Goal: Check status

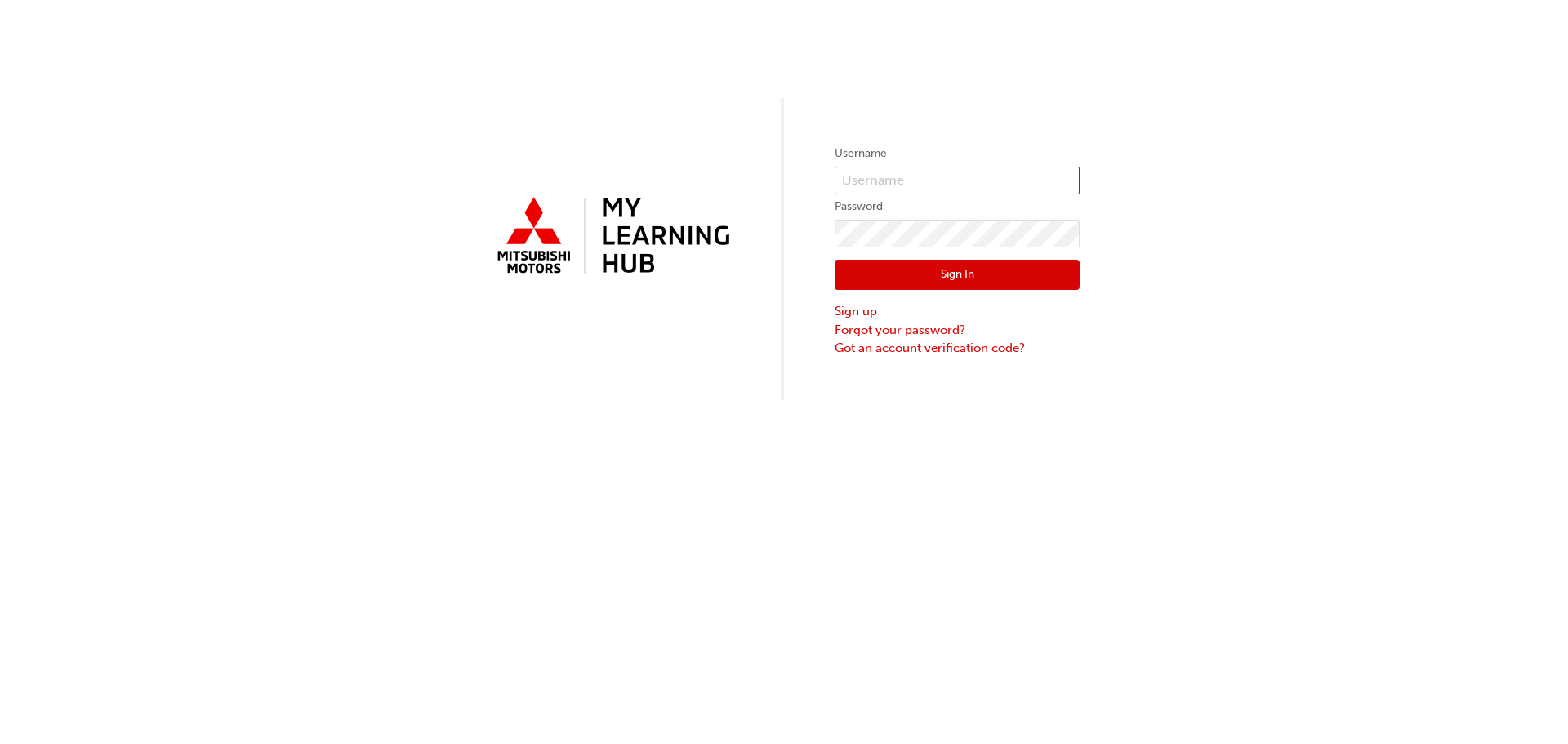
type input "0005311857"
click at [1019, 275] on button "Sign In" at bounding box center [957, 275] width 245 height 31
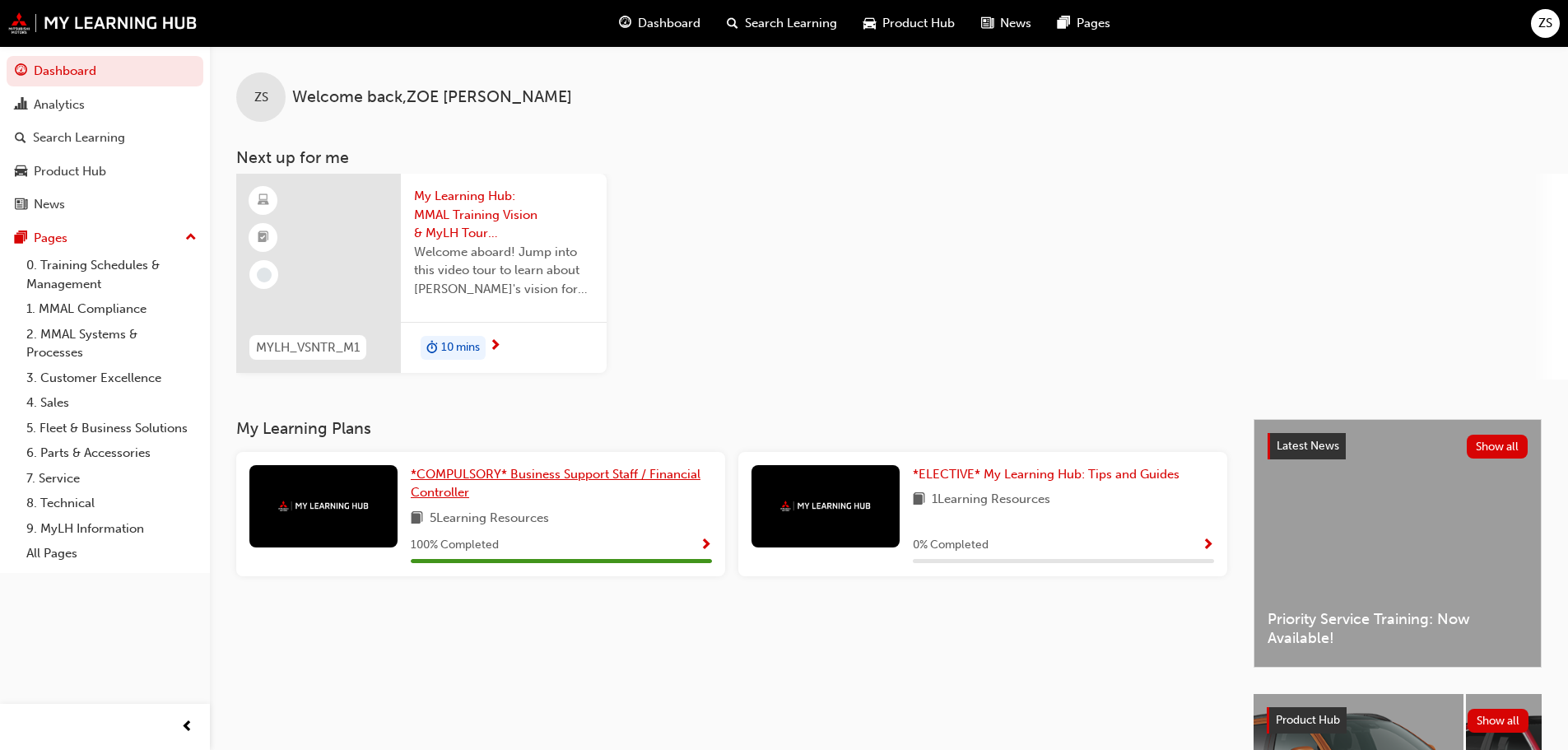
click at [491, 470] on span "*COMPULSORY* Business Support Staff / Financial Controller" at bounding box center [556, 483] width 290 height 34
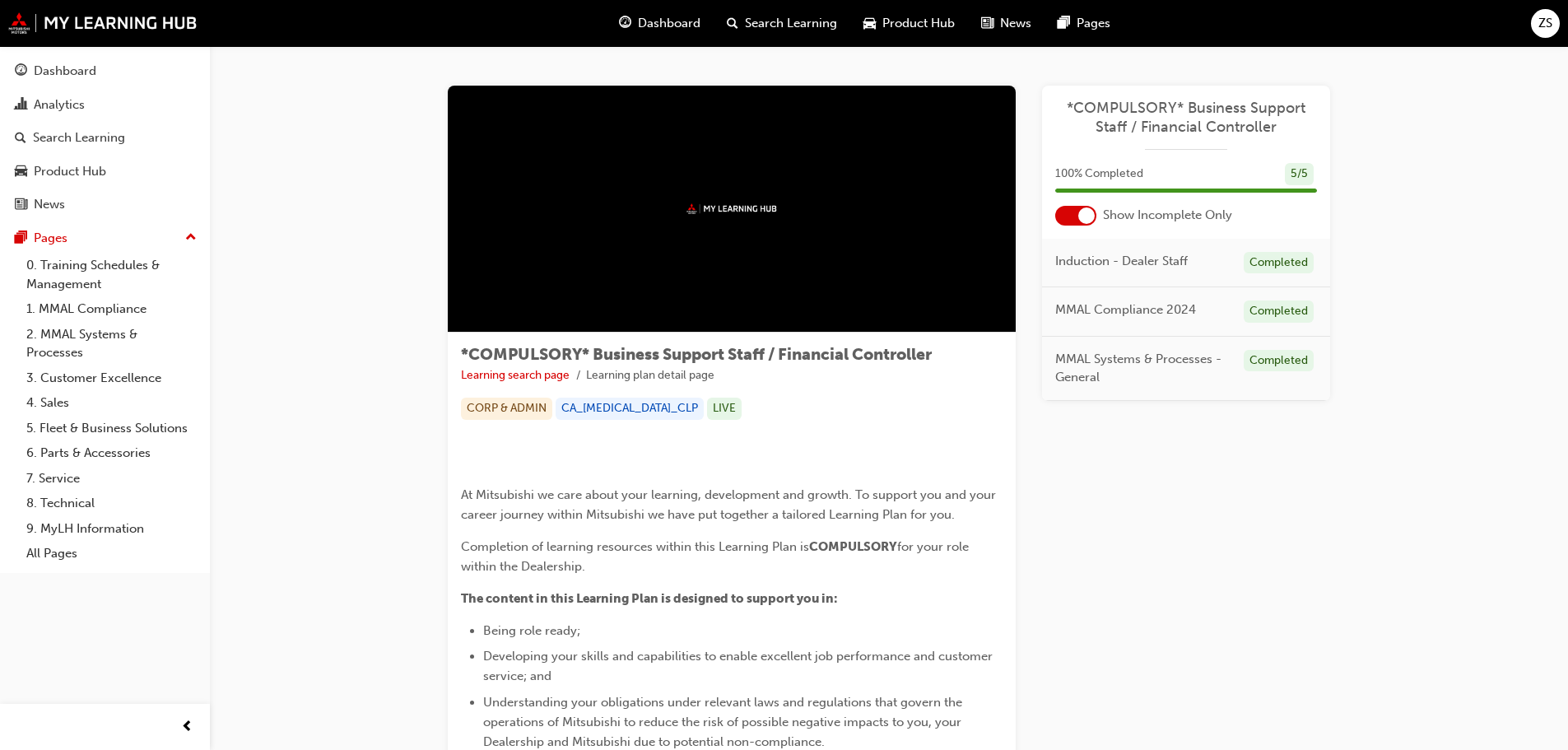
click at [1080, 216] on div at bounding box center [1086, 215] width 17 height 17
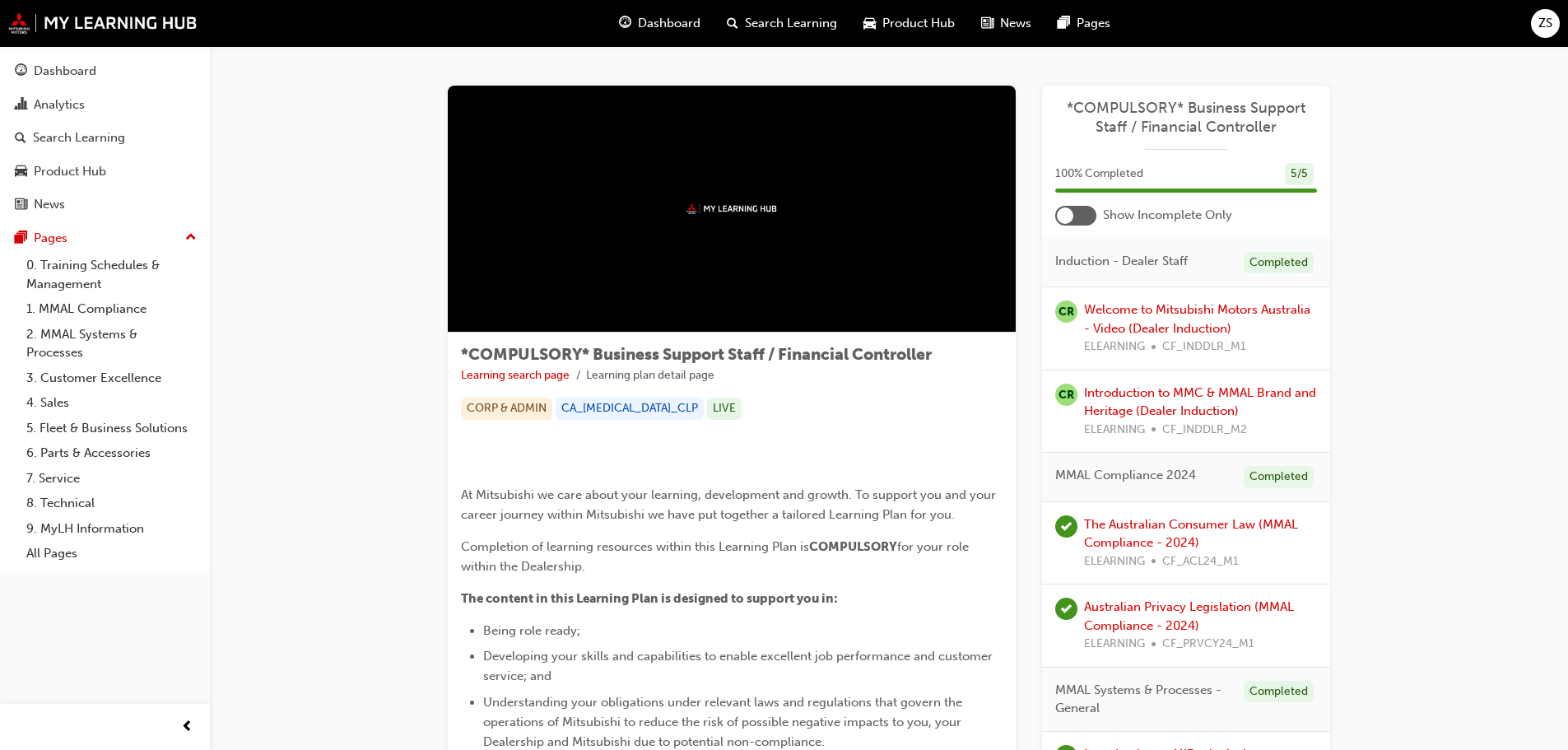
click at [1080, 216] on div at bounding box center [1076, 215] width 41 height 20
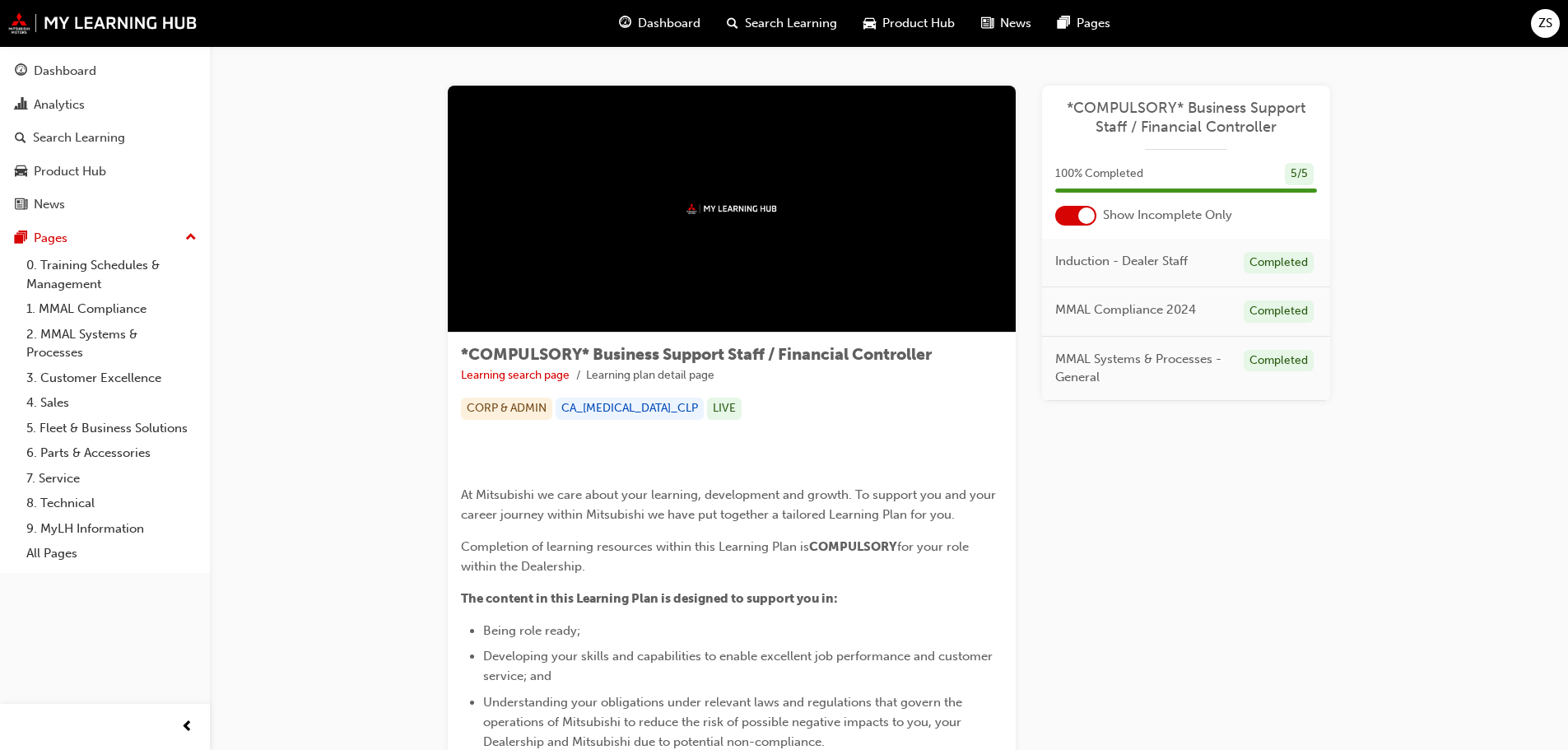
click at [672, 13] on div "Dashboard" at bounding box center [659, 23] width 108 height 34
